Goal: Information Seeking & Learning: Learn about a topic

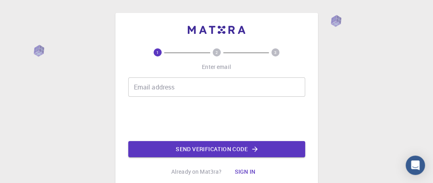
click at [164, 85] on input "Email address" at bounding box center [216, 86] width 177 height 19
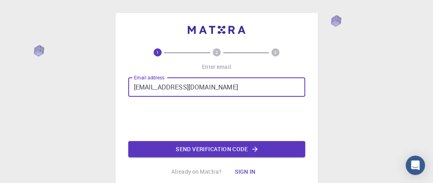
type input "[EMAIL_ADDRESS][DOMAIN_NAME]"
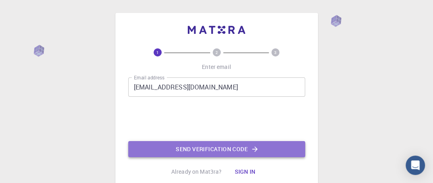
click at [197, 149] on button "Send verification code" at bounding box center [216, 149] width 177 height 16
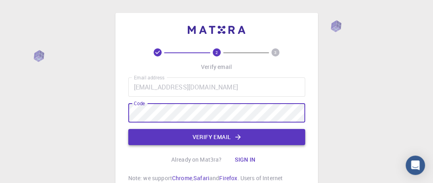
click at [252, 135] on button "Verify email" at bounding box center [216, 137] width 177 height 16
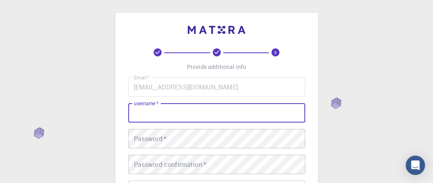
click at [167, 115] on input "username   *" at bounding box center [216, 112] width 177 height 19
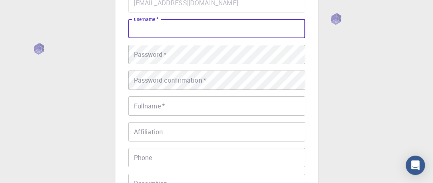
scroll to position [77, 0]
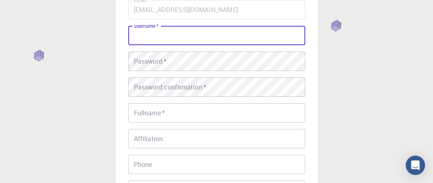
click at [188, 38] on input "username   *" at bounding box center [216, 35] width 177 height 19
type input "[PERSON_NAME]"
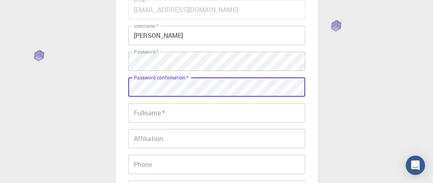
click at [159, 112] on input "Fullname   *" at bounding box center [216, 112] width 177 height 19
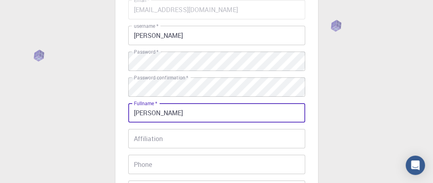
type input "[PERSON_NAME]"
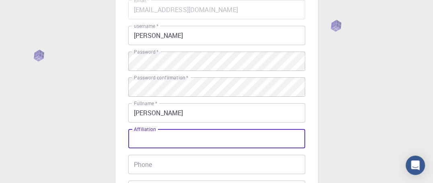
click at [152, 141] on input "Affiliation" at bounding box center [216, 138] width 177 height 19
type input "Associate Professor"
click at [155, 165] on input "Phone" at bounding box center [216, 163] width 177 height 19
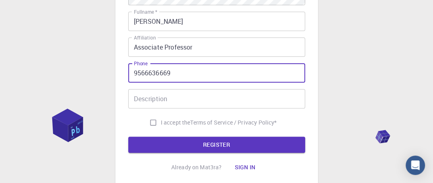
scroll to position [179, 0]
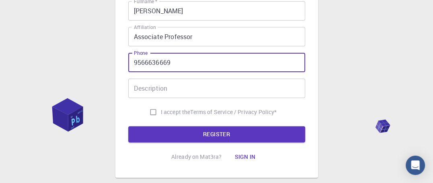
type input "9566636669"
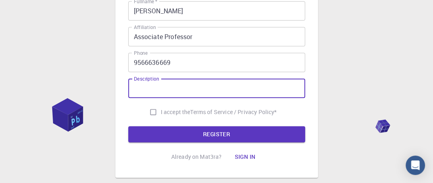
click at [142, 89] on input "Description" at bounding box center [216, 87] width 177 height 19
type input "Health Care research"
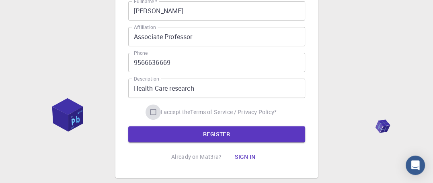
click at [149, 111] on input "I accept the Terms of Service / Privacy Policy *" at bounding box center [153, 111] width 15 height 15
checkbox input "true"
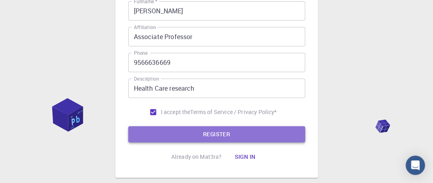
click at [202, 131] on button "REGISTER" at bounding box center [216, 134] width 177 height 16
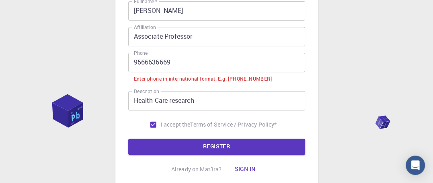
click at [134, 64] on input "9566636669" at bounding box center [216, 62] width 177 height 19
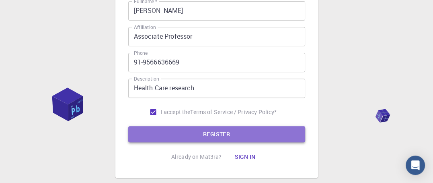
click at [197, 134] on button "REGISTER" at bounding box center [216, 134] width 177 height 16
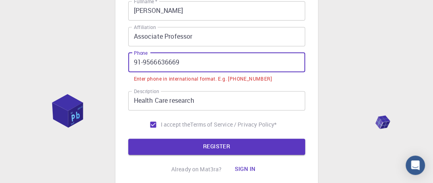
click at [142, 59] on input "91-9566636669" at bounding box center [216, 62] width 177 height 19
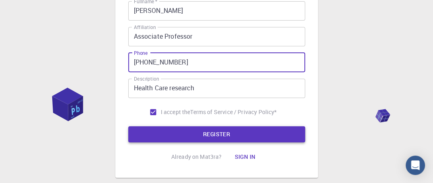
type input "[PHONE_NUMBER]"
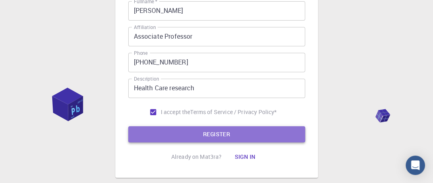
click at [214, 133] on button "REGISTER" at bounding box center [216, 134] width 177 height 16
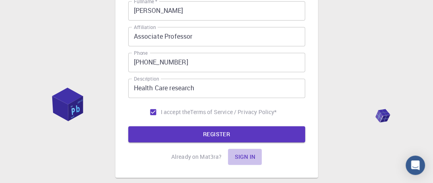
click at [247, 157] on button "Sign in" at bounding box center [245, 156] width 34 height 16
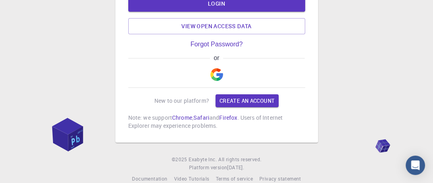
scroll to position [117, 0]
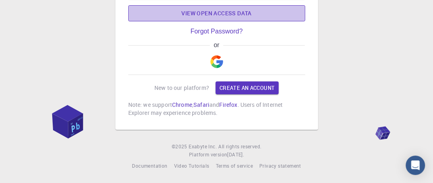
click at [235, 15] on link "View open access data" at bounding box center [216, 13] width 177 height 16
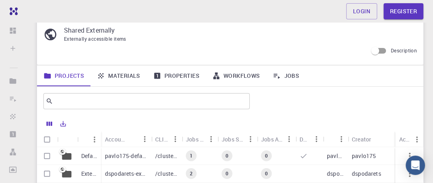
scroll to position [25, 0]
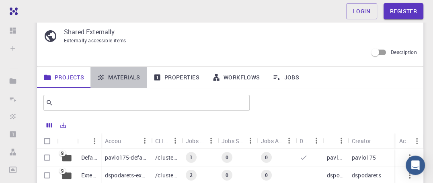
click at [124, 77] on link "Materials" at bounding box center [118, 77] width 56 height 21
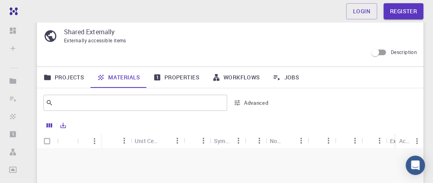
click at [175, 78] on link "Properties" at bounding box center [176, 77] width 59 height 21
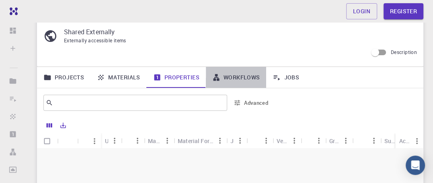
click at [236, 77] on link "Workflows" at bounding box center [236, 77] width 61 height 21
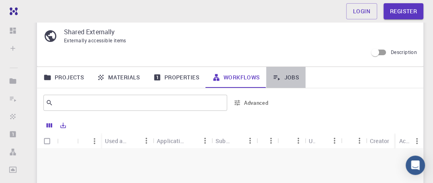
click at [291, 76] on link "Jobs" at bounding box center [285, 77] width 39 height 21
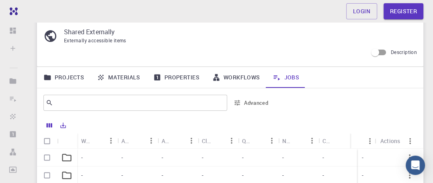
click at [53, 76] on link "Projects" at bounding box center [63, 77] width 53 height 21
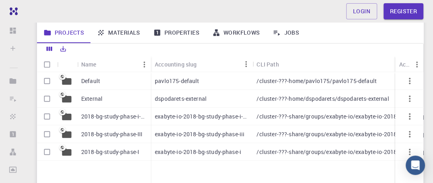
scroll to position [125, 0]
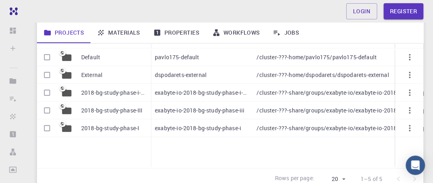
click at [94, 107] on p "2018-bg-study-phase-III" at bounding box center [111, 110] width 61 height 8
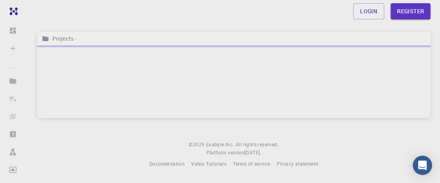
click at [94, 107] on div at bounding box center [233, 81] width 393 height 72
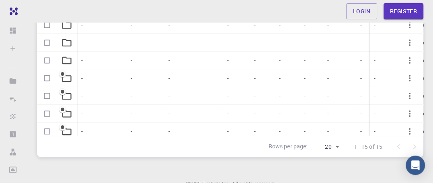
scroll to position [214, 0]
click at [61, 74] on icon at bounding box center [62, 73] width 7 height 7
click at [61, 74] on div at bounding box center [227, 71] width 380 height 113
click at [401, 62] on div at bounding box center [227, 71] width 380 height 113
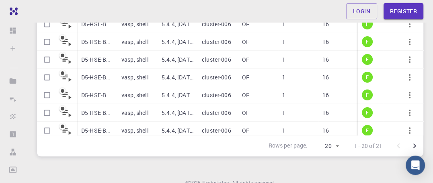
click at [233, 78] on div "cluster-006" at bounding box center [218, 77] width 40 height 18
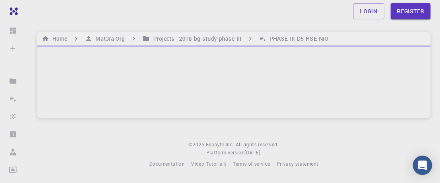
click at [233, 78] on div at bounding box center [233, 81] width 393 height 72
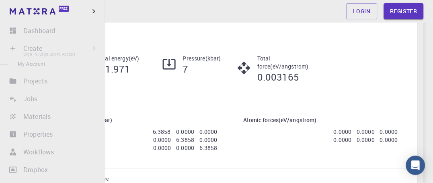
click at [18, 47] on li "Create Sign In (Sign Up) to Access New Job New Material Create Material Upload …" at bounding box center [52, 48] width 105 height 16
click at [32, 47] on li "Create Sign In (Sign Up) to Access New Job New Material Create Material Upload …" at bounding box center [52, 48] width 105 height 16
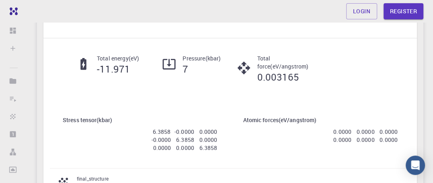
click at [113, 33] on div "volume-relaxation - vasp-relax vasp" at bounding box center [230, 14] width 374 height 47
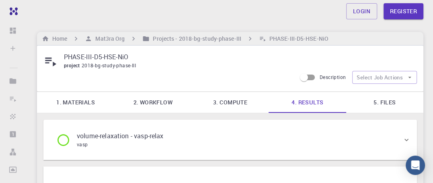
click at [54, 64] on icon at bounding box center [50, 61] width 11 height 9
click at [49, 58] on icon at bounding box center [50, 61] width 14 height 14
click at [163, 37] on h6 "Projects - 2018-bg-study-phase-III" at bounding box center [195, 38] width 91 height 9
click at [112, 35] on h6 "Mat3ra Org" at bounding box center [108, 38] width 33 height 9
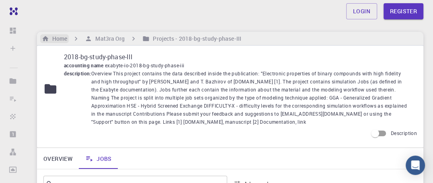
click at [66, 37] on h6 "Home" at bounding box center [58, 38] width 18 height 9
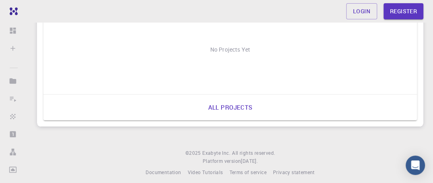
scroll to position [827, 0]
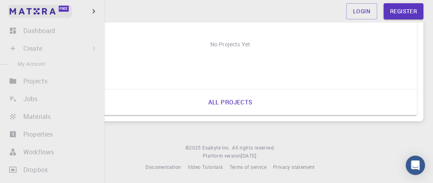
drag, startPoint x: 66, startPoint y: 9, endPoint x: 70, endPoint y: 9, distance: 4.4
click at [66, 9] on span "Free" at bounding box center [64, 8] width 8 height 4
click at [95, 11] on icon "button" at bounding box center [93, 11] width 3 height 4
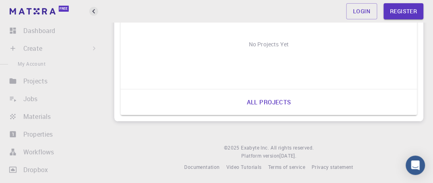
click at [95, 10] on icon "button" at bounding box center [93, 11] width 9 height 9
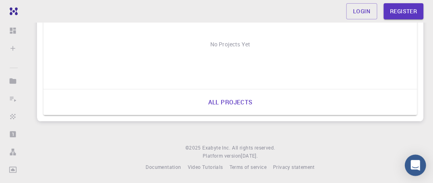
click at [410, 164] on div "Open Intercom Messenger" at bounding box center [415, 164] width 21 height 21
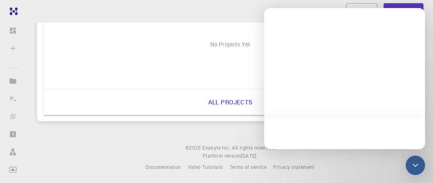
click at [168, 45] on div "No Projects Yet" at bounding box center [230, 44] width 374 height 88
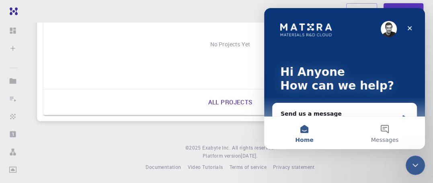
scroll to position [0, 0]
click at [407, 27] on icon "Close" at bounding box center [409, 28] width 6 height 6
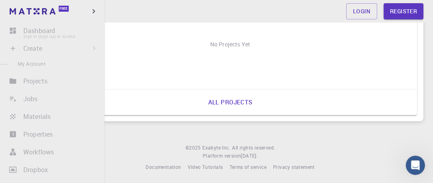
click at [16, 34] on li "Dashboard Sign In (Sign Up) to Access" at bounding box center [52, 31] width 105 height 16
click at [86, 12] on div "Free" at bounding box center [52, 11] width 105 height 23
click at [91, 10] on icon "button" at bounding box center [93, 11] width 9 height 9
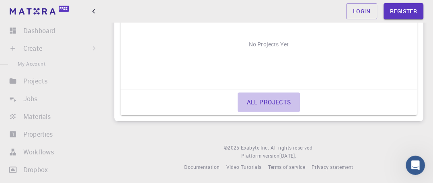
click at [261, 98] on link "All projects" at bounding box center [269, 101] width 62 height 19
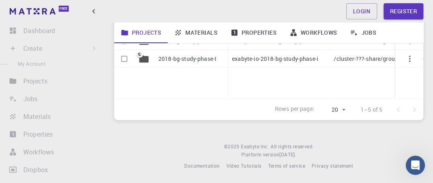
scroll to position [193, 0]
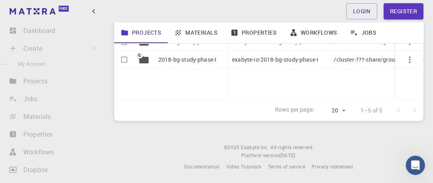
click at [162, 55] on p "2018-bg-study-phase-I" at bounding box center [187, 59] width 58 height 8
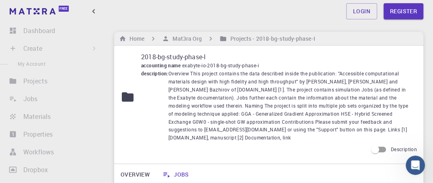
click at [180, 57] on p "2018-bg-study-phase-I" at bounding box center [275, 57] width 269 height 10
click at [167, 76] on span "description :" at bounding box center [154, 106] width 27 height 72
click at [156, 75] on span "description :" at bounding box center [154, 106] width 27 height 72
click at [158, 65] on span "accounting name" at bounding box center [161, 65] width 41 height 6
